Goal: Task Accomplishment & Management: Manage account settings

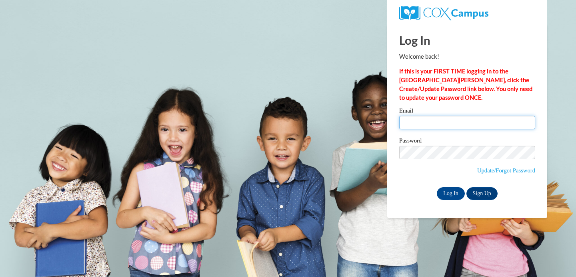
click at [421, 123] on input "Email" at bounding box center [467, 123] width 136 height 14
type input "[PERSON_NAME][EMAIL_ADDRESS][DOMAIN_NAME]"
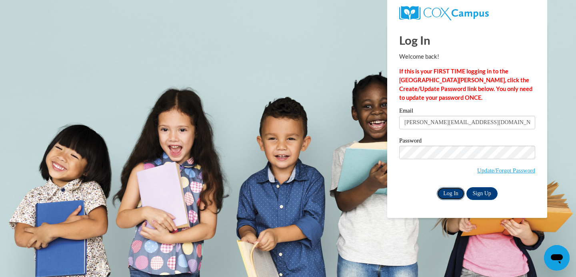
click at [455, 193] on input "Log In" at bounding box center [450, 193] width 28 height 13
